Goal: Task Accomplishment & Management: Use online tool/utility

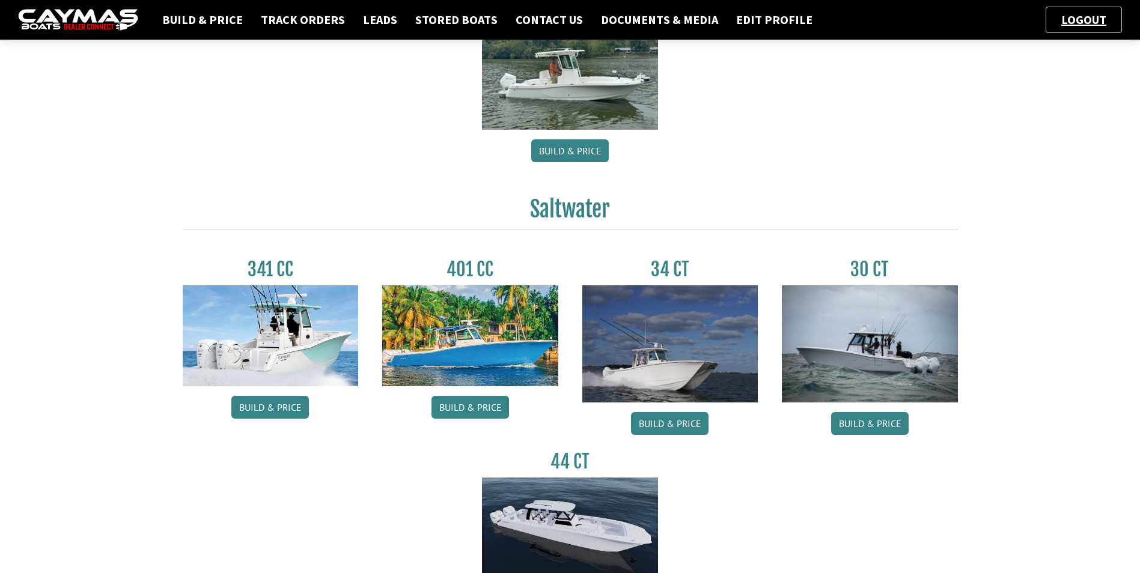
scroll to position [361, 0]
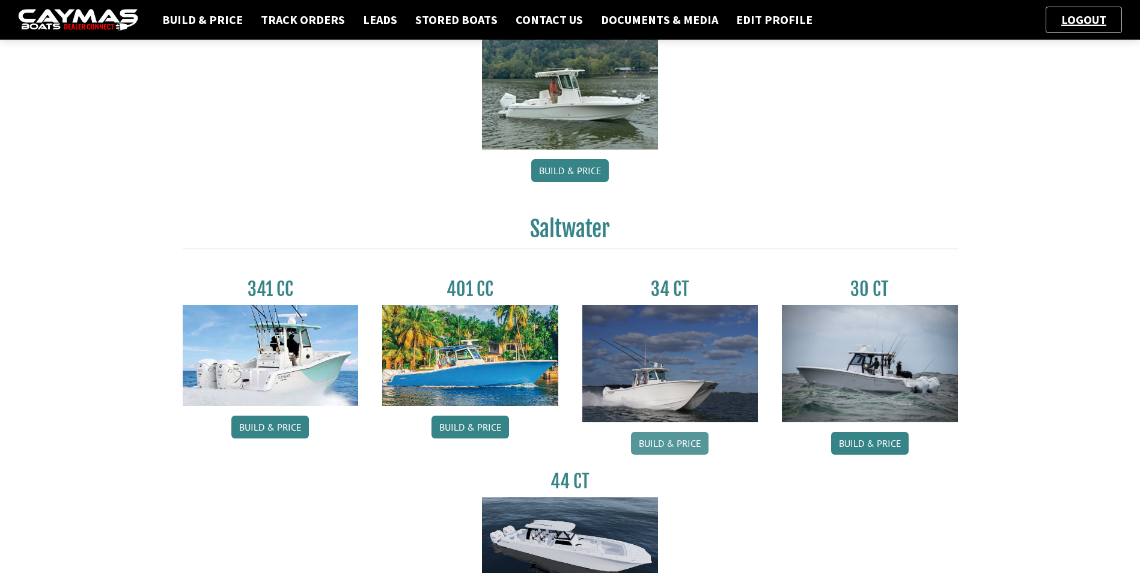
click at [675, 439] on link "Build & Price" at bounding box center [670, 443] width 78 height 23
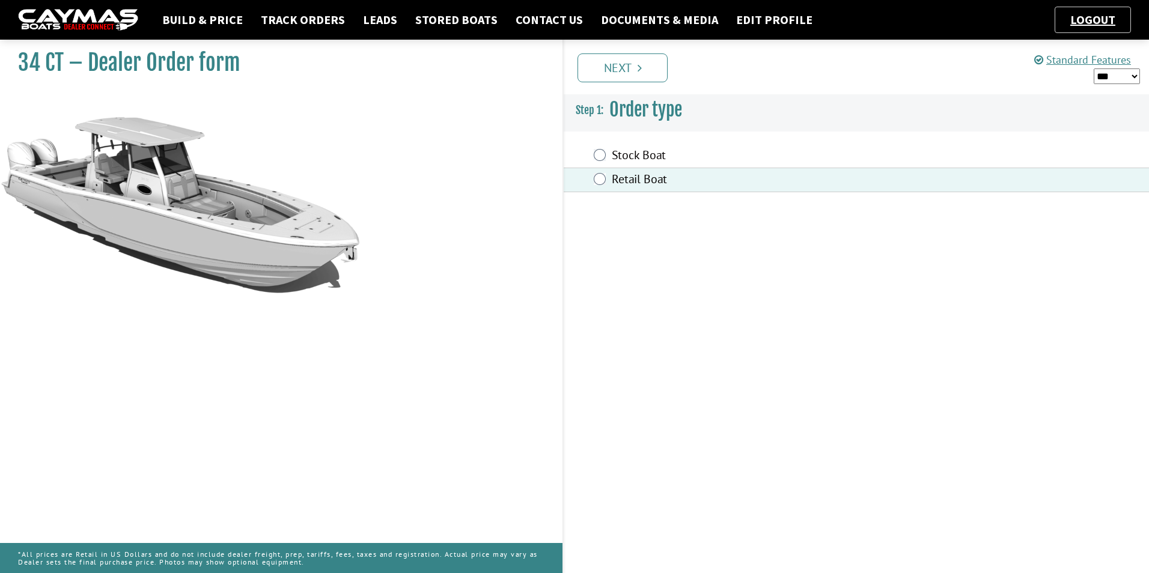
click at [647, 68] on link "Next" at bounding box center [623, 67] width 90 height 29
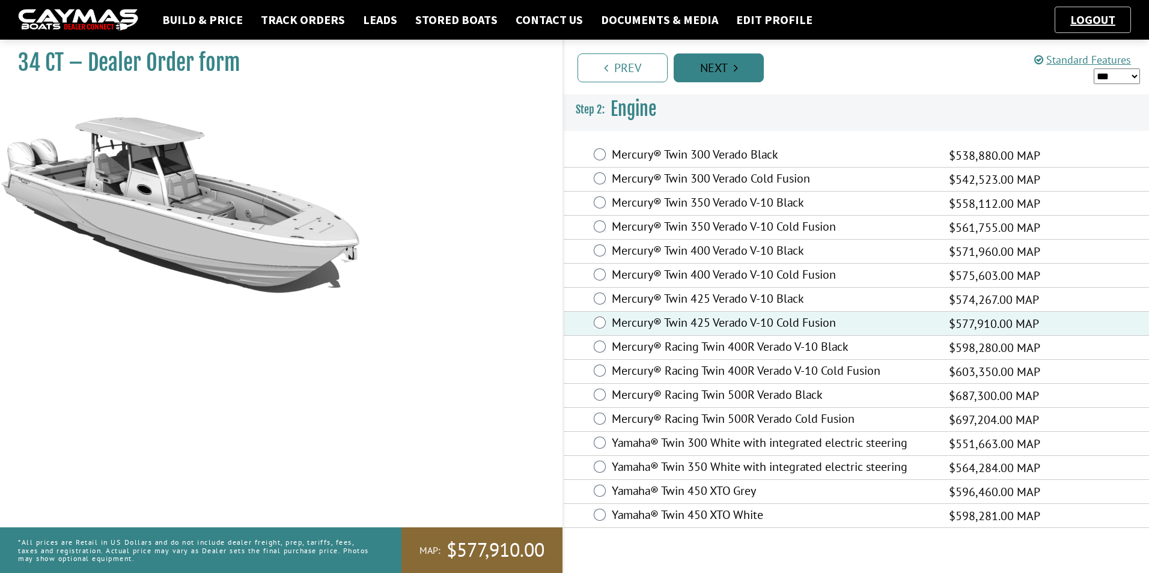
click at [737, 69] on icon "Pagination" at bounding box center [736, 68] width 4 height 12
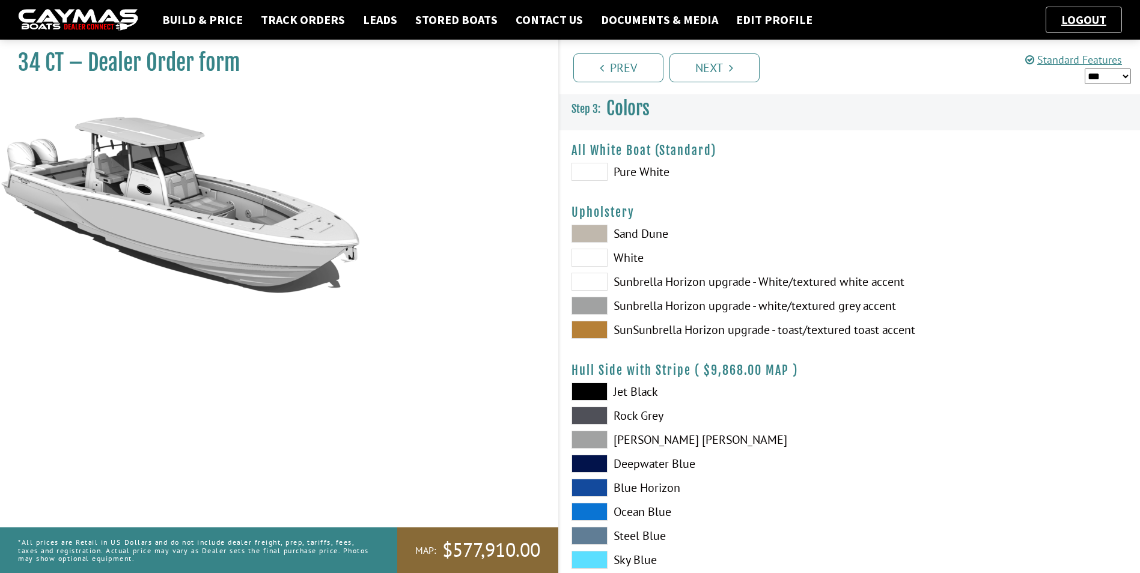
click at [588, 170] on span at bounding box center [590, 172] width 36 height 18
click at [729, 69] on icon "Pagination" at bounding box center [731, 68] width 4 height 12
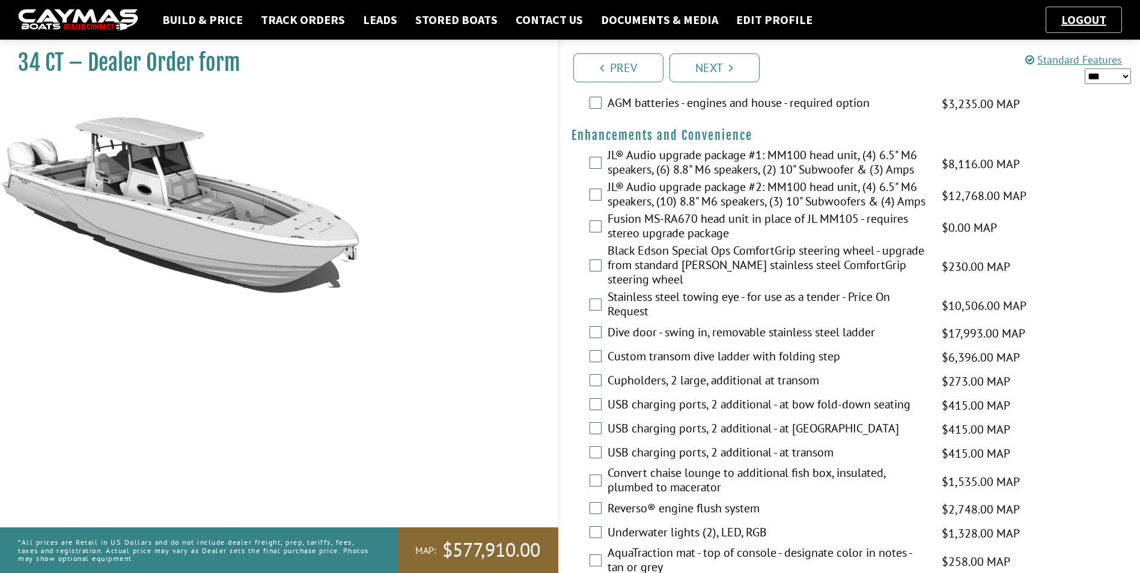
scroll to position [361, 0]
